Goal: Task Accomplishment & Management: Manage account settings

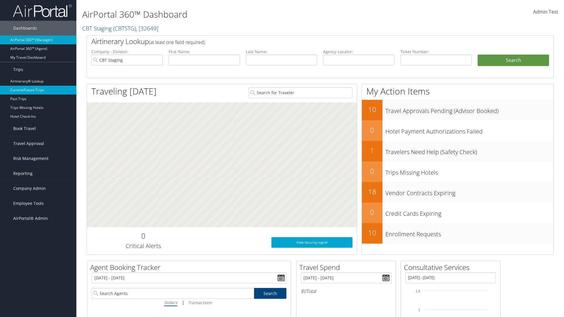
click at [38, 90] on link "Current/Future Trips" at bounding box center [38, 90] width 76 height 9
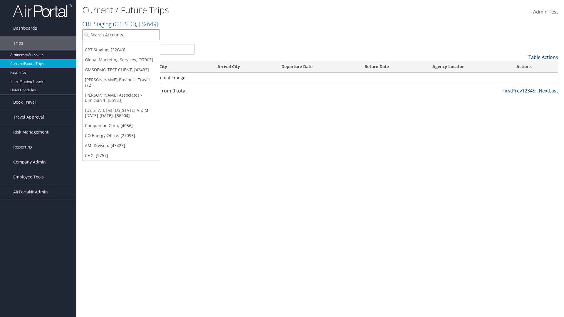
click at [121, 35] on input "search" at bounding box center [121, 34] width 77 height 11
type input "[PERSON_NAME] Business Travel"
click at [129, 46] on div "Christopherson Business Travel (C10001), [72]" at bounding box center [129, 45] width 100 height 5
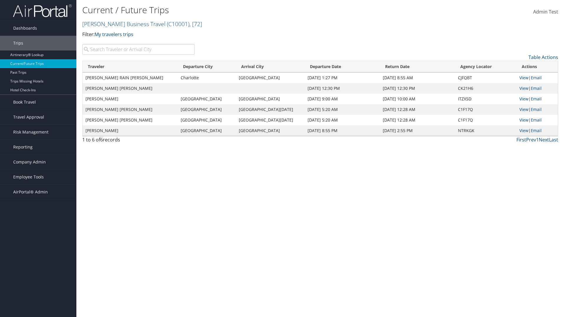
click at [138, 49] on input "search" at bounding box center [138, 49] width 113 height 11
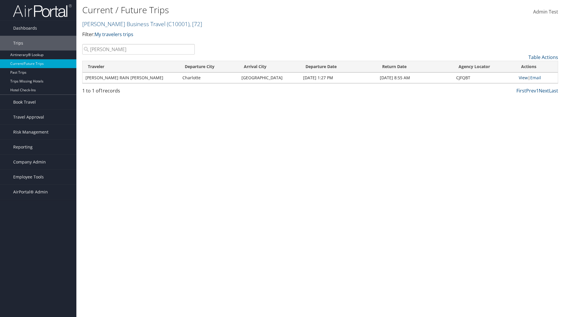
type input "TATUM"
click at [523, 78] on link "View" at bounding box center [523, 78] width 9 height 6
click at [38, 162] on span "Company Admin" at bounding box center [29, 162] width 33 height 15
click at [38, 284] on link "Airtinerary® Settings" at bounding box center [38, 288] width 76 height 9
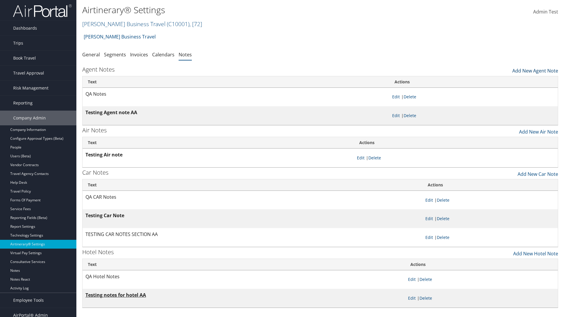
click at [536, 69] on link "Add New Agent Note" at bounding box center [536, 69] width 46 height 10
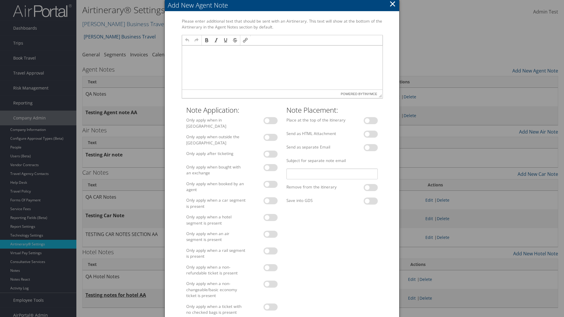
click at [282, 51] on p at bounding box center [282, 51] width 196 height 5
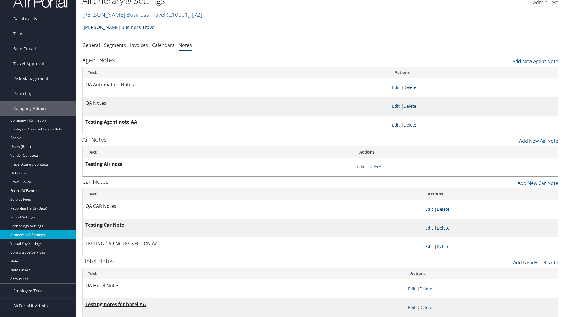
scroll to position [9, 0]
click at [411, 87] on link "Delete" at bounding box center [410, 88] width 13 height 6
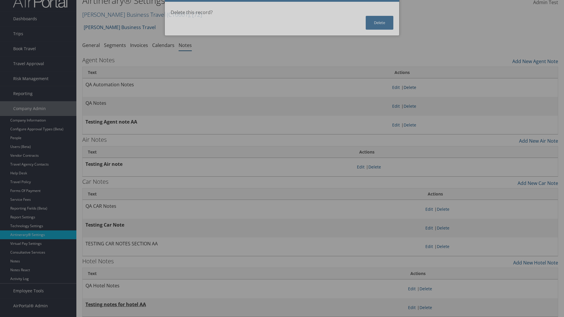
scroll to position [0, 0]
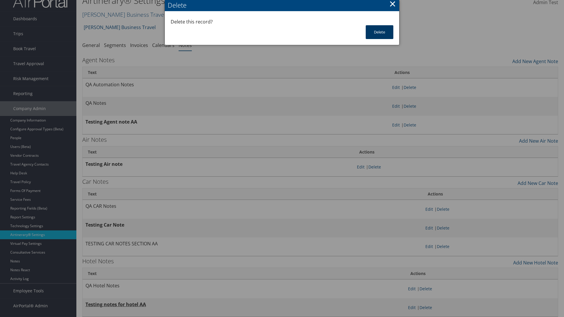
click at [380, 32] on button "Delete" at bounding box center [380, 32] width 28 height 14
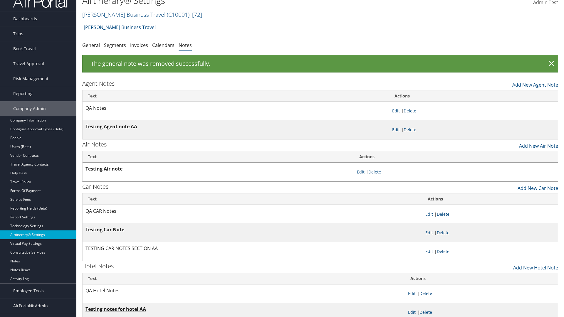
scroll to position [6, 0]
